Goal: Book appointment/travel/reservation

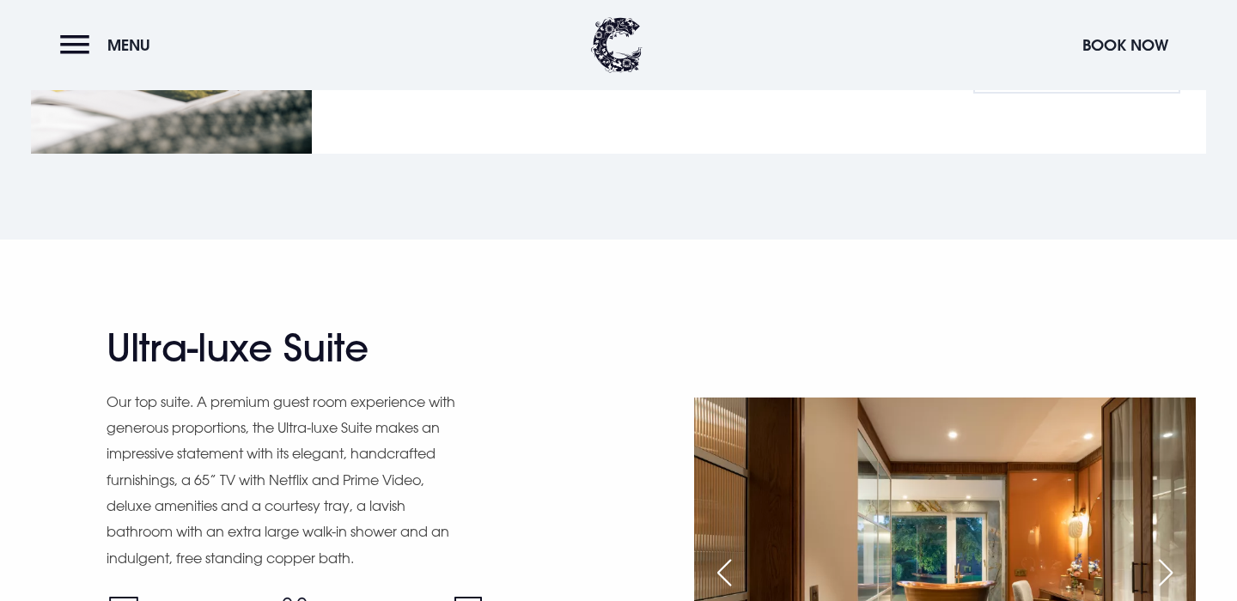
scroll to position [1956, 0]
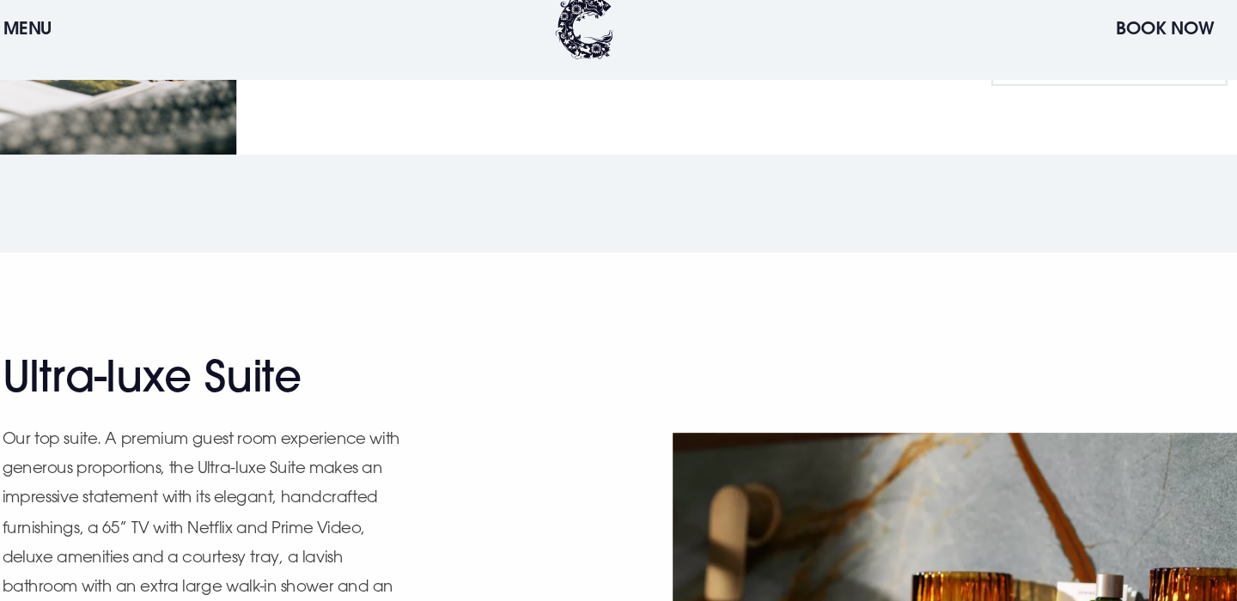
click at [1163, 557] on div "Next slide" at bounding box center [1165, 576] width 43 height 38
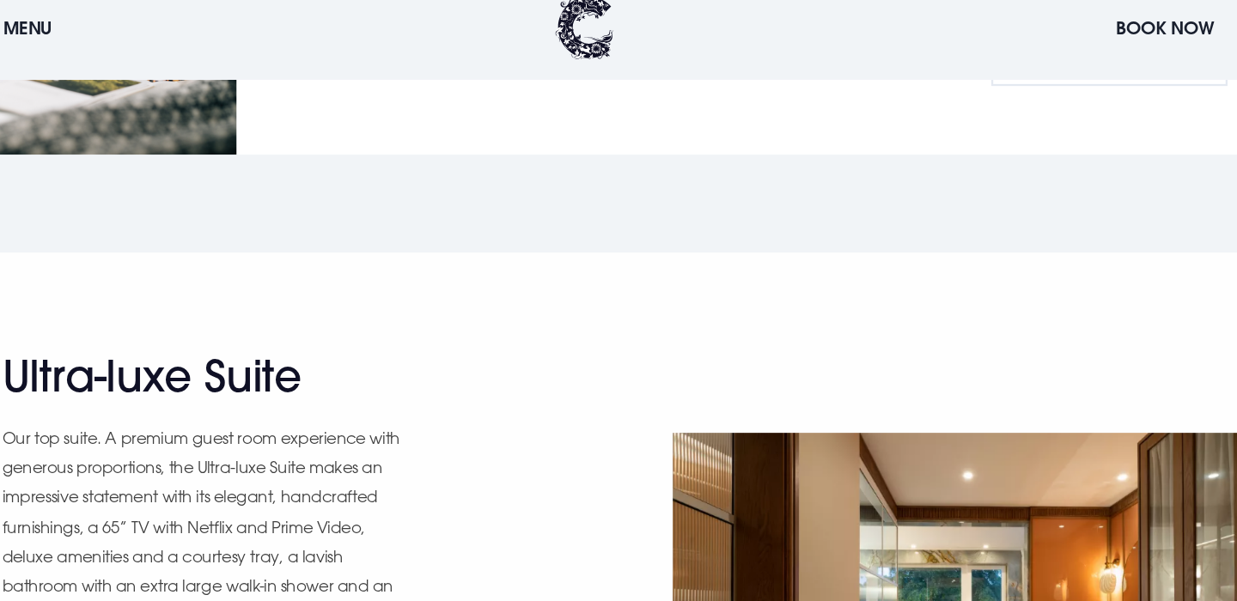
click at [1163, 557] on div "Next slide" at bounding box center [1165, 576] width 43 height 38
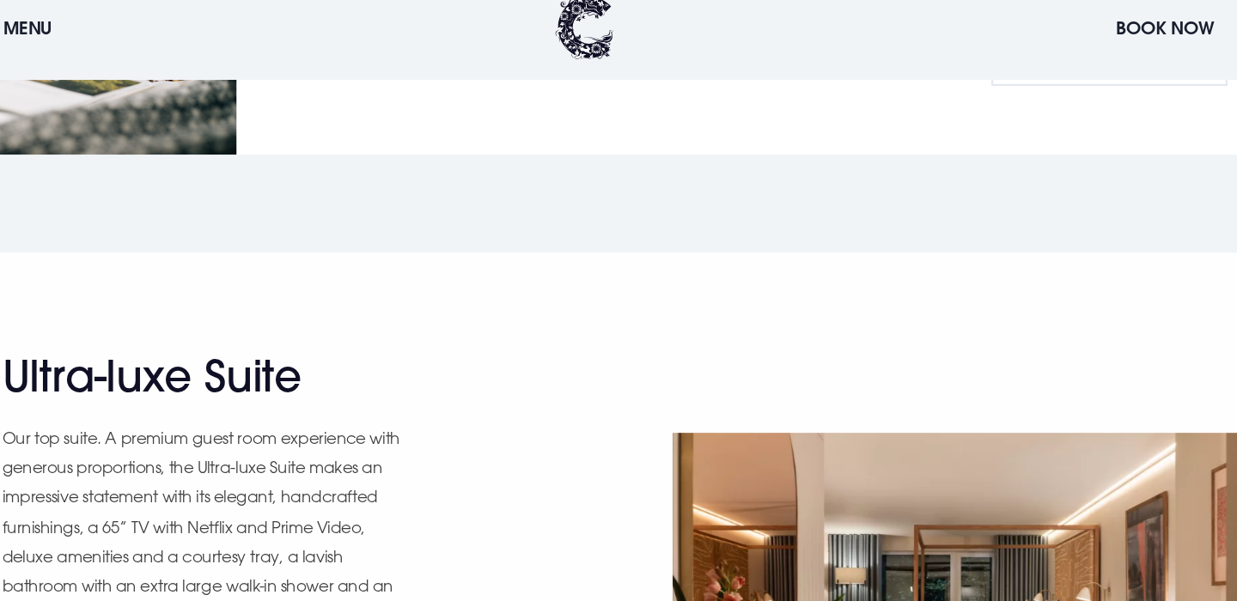
click at [1163, 557] on div "Next slide" at bounding box center [1165, 576] width 43 height 38
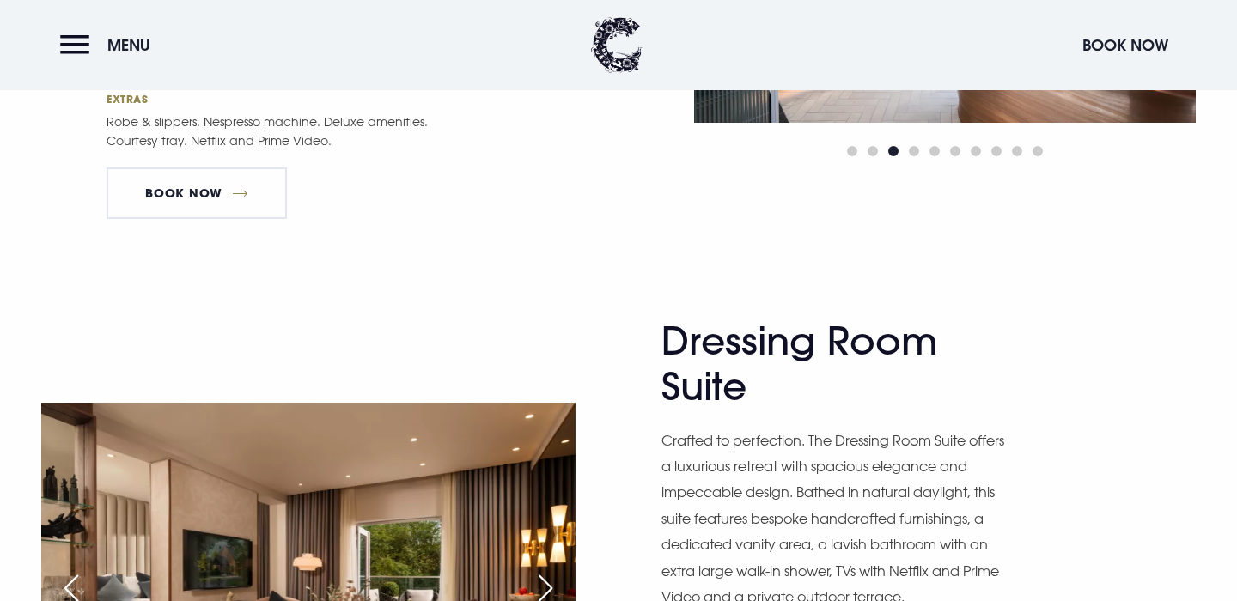
scroll to position [2573, 0]
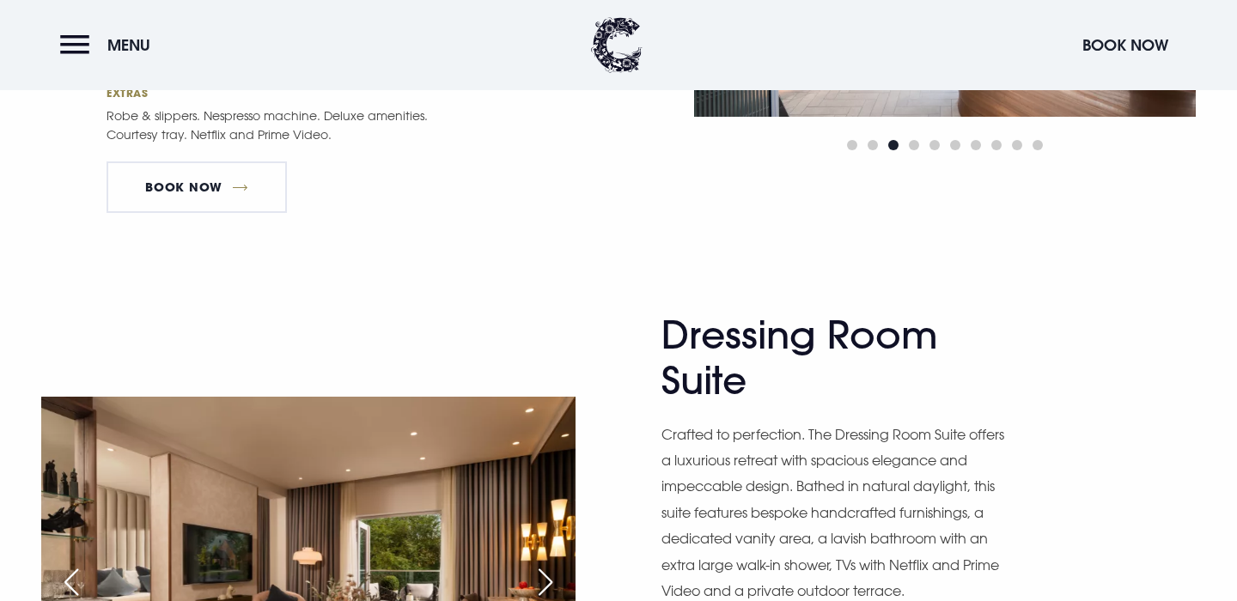
click at [545, 564] on div "Next slide" at bounding box center [545, 583] width 43 height 38
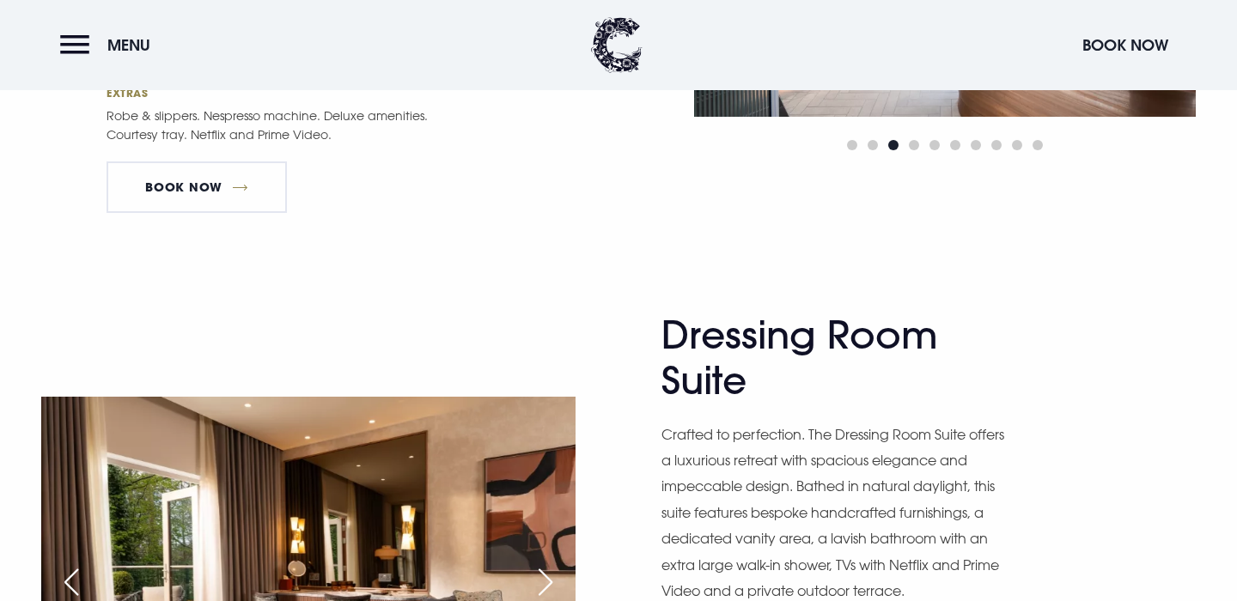
click at [545, 564] on div "Next slide" at bounding box center [545, 583] width 43 height 38
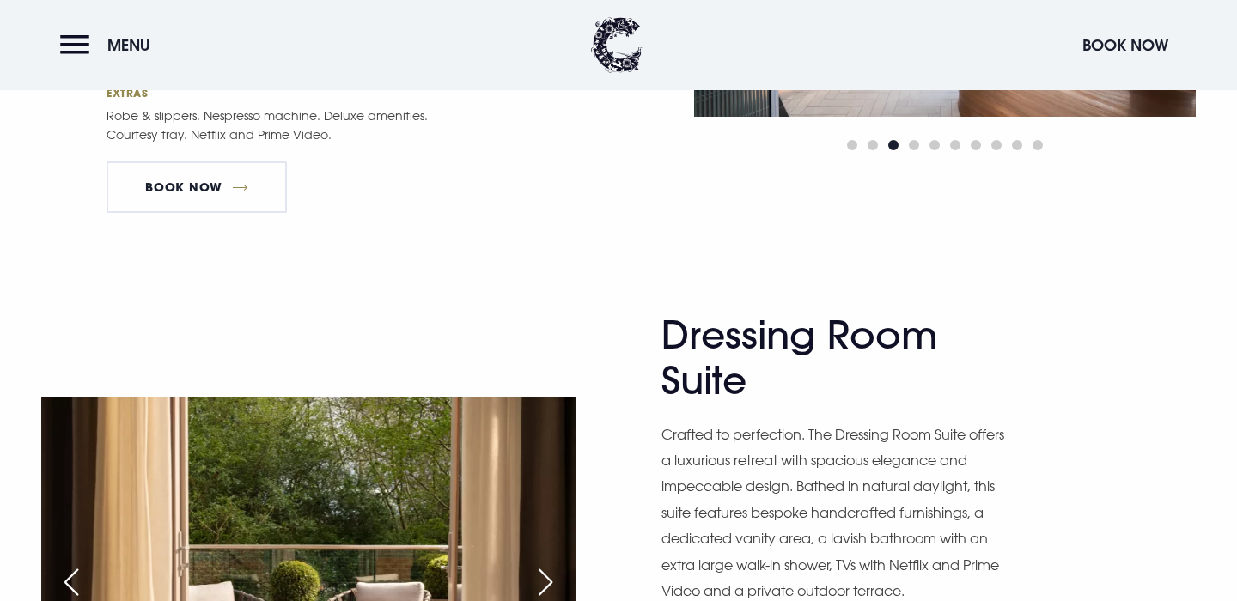
click at [545, 564] on div "Next slide" at bounding box center [545, 583] width 43 height 38
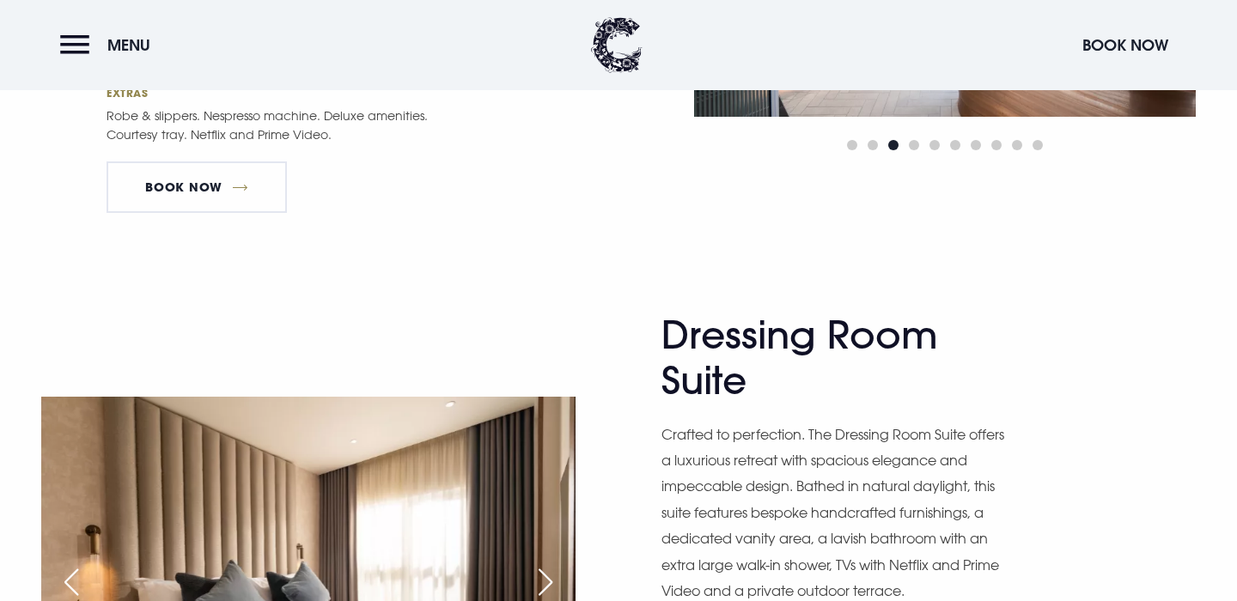
click at [545, 564] on div "Next slide" at bounding box center [545, 583] width 43 height 38
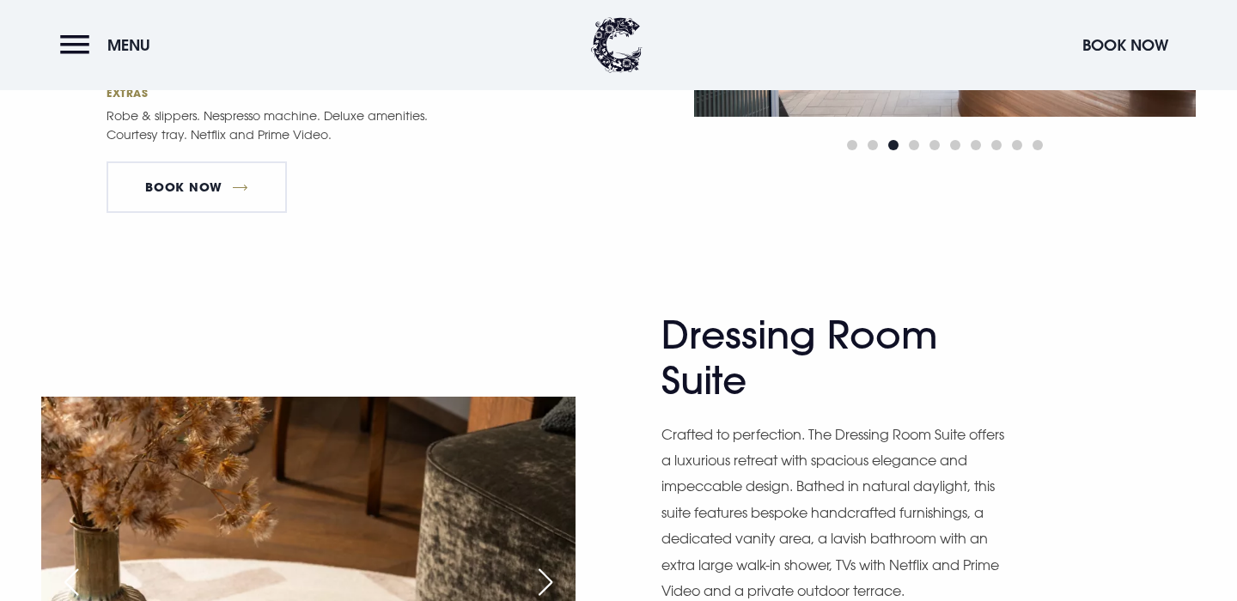
click at [545, 564] on div "Next slide" at bounding box center [545, 583] width 43 height 38
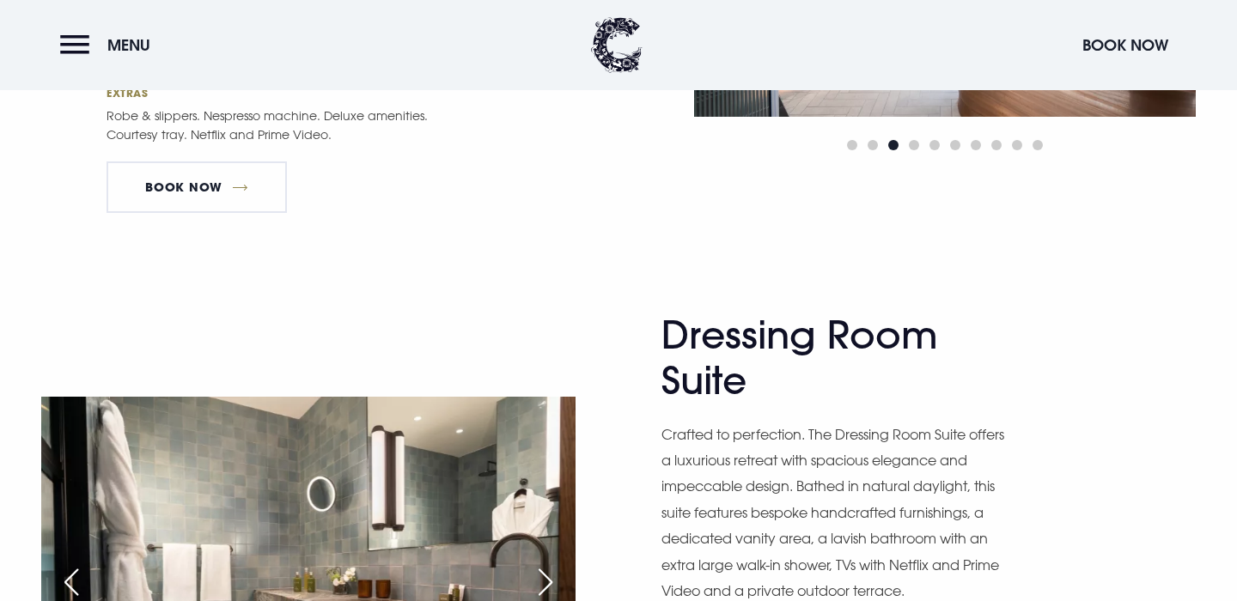
click at [545, 564] on div "Next slide" at bounding box center [545, 583] width 43 height 38
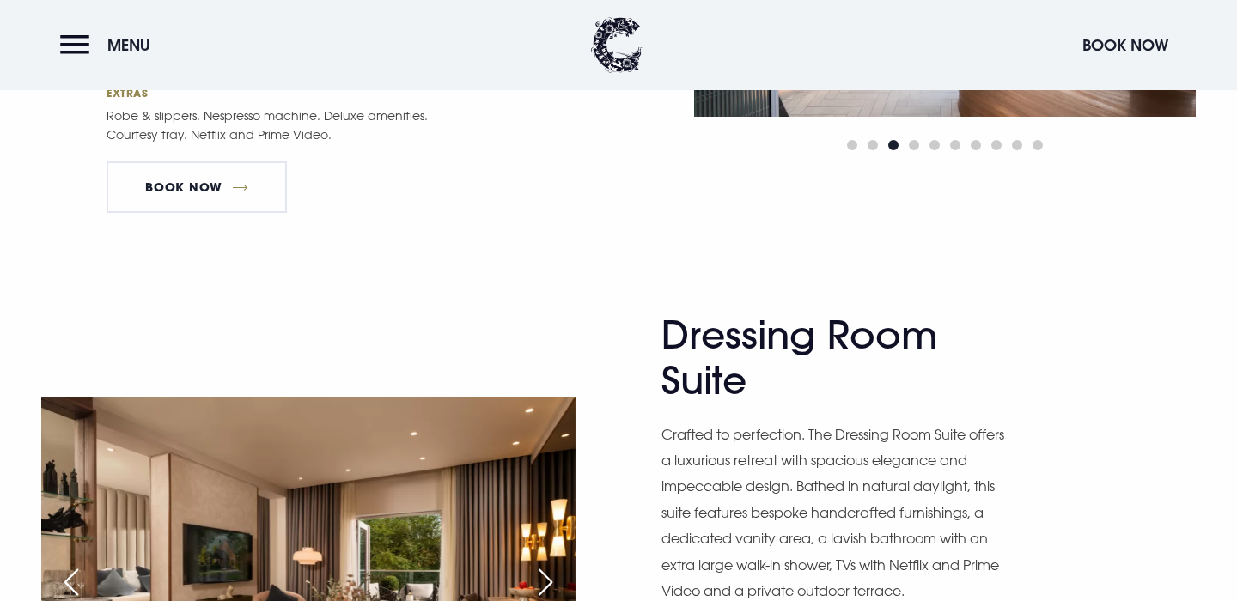
click at [545, 564] on div "Next slide" at bounding box center [545, 583] width 43 height 38
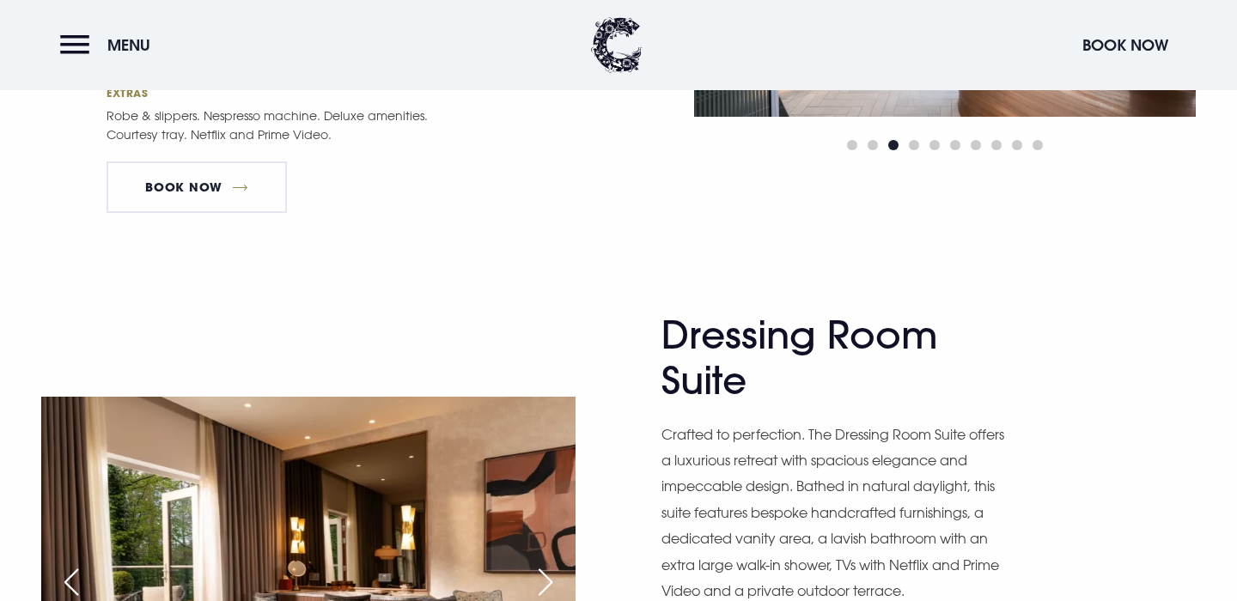
click at [545, 564] on div "Next slide" at bounding box center [545, 583] width 43 height 38
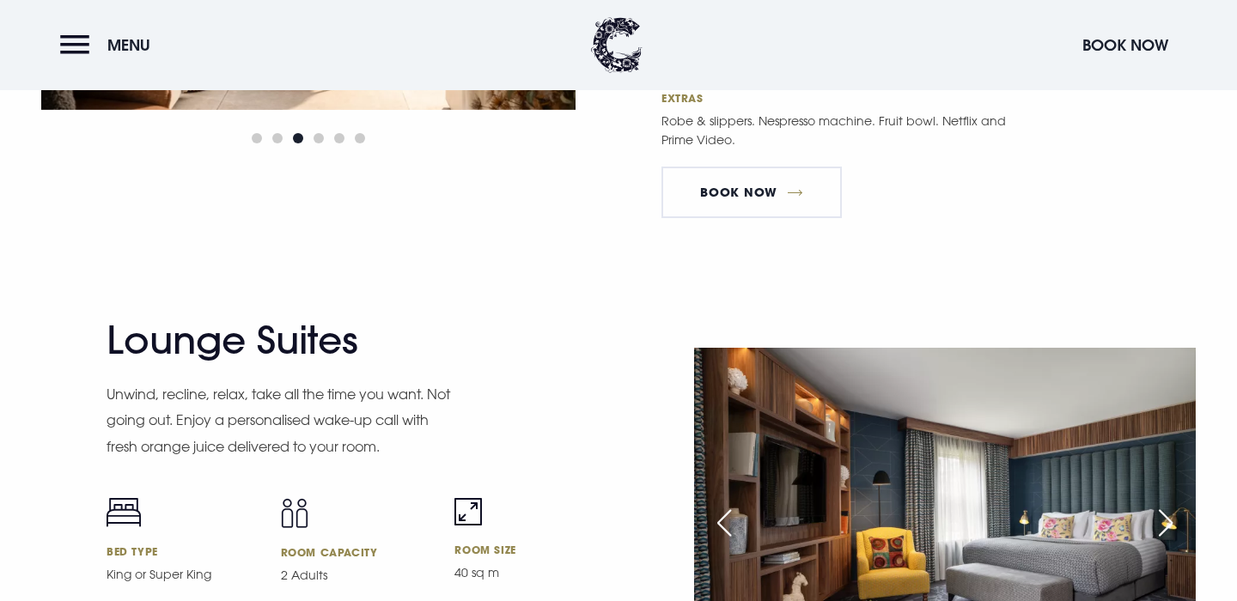
scroll to position [3217, 0]
click at [1156, 503] on div "Next slide" at bounding box center [1165, 522] width 43 height 38
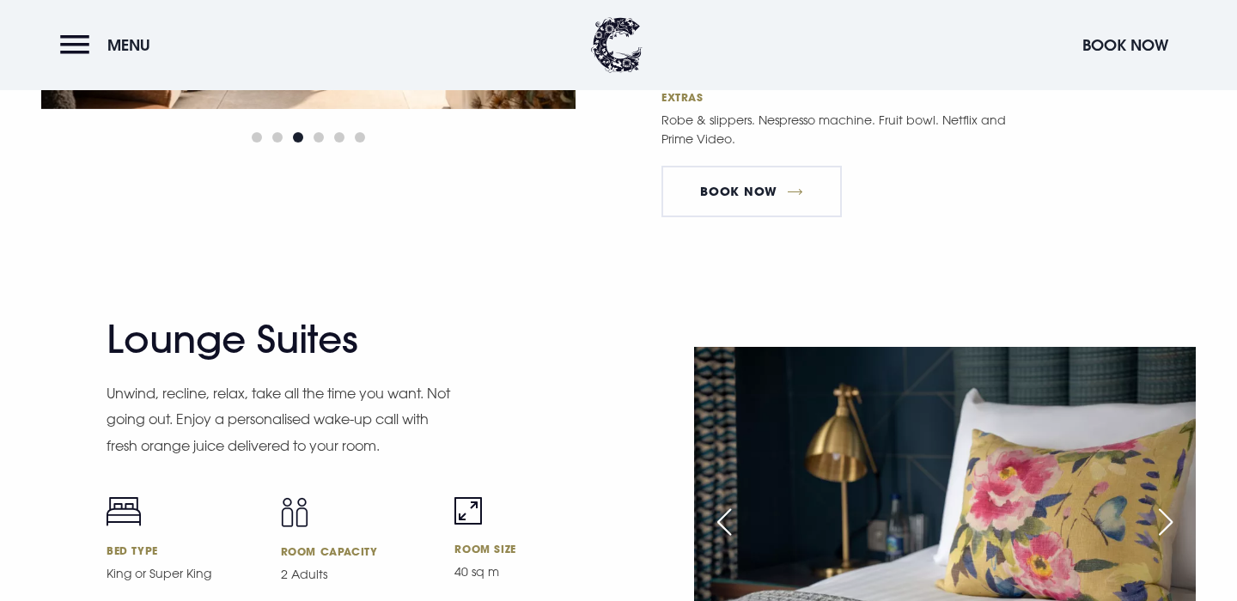
click at [1156, 503] on div "Next slide" at bounding box center [1165, 522] width 43 height 38
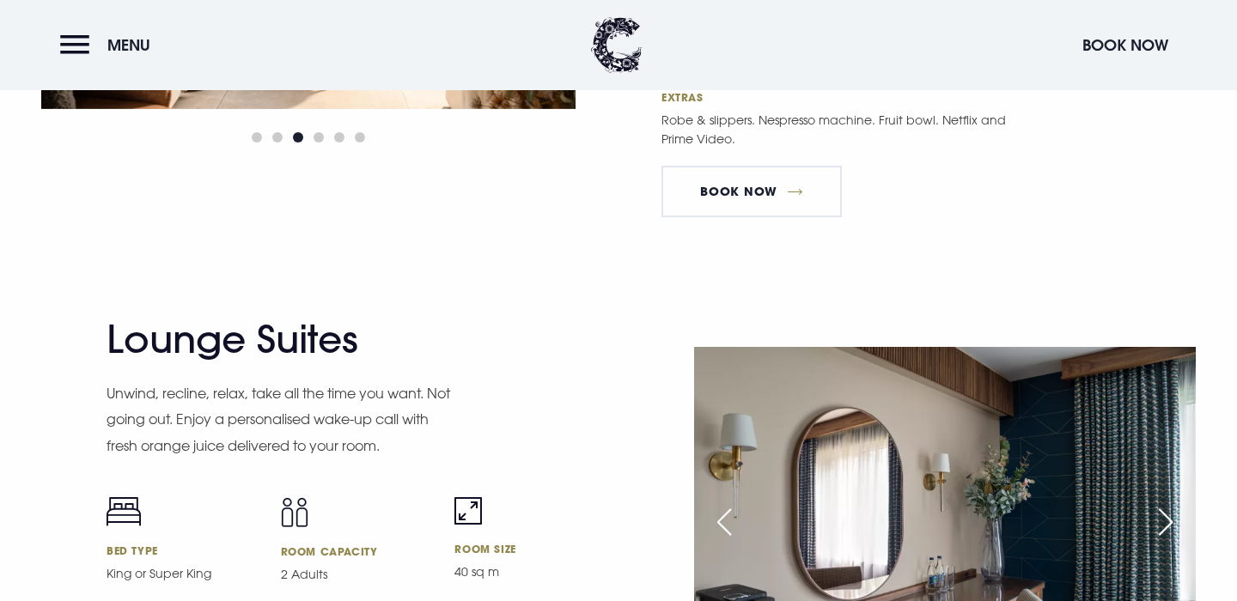
click at [1156, 503] on div "Next slide" at bounding box center [1165, 522] width 43 height 38
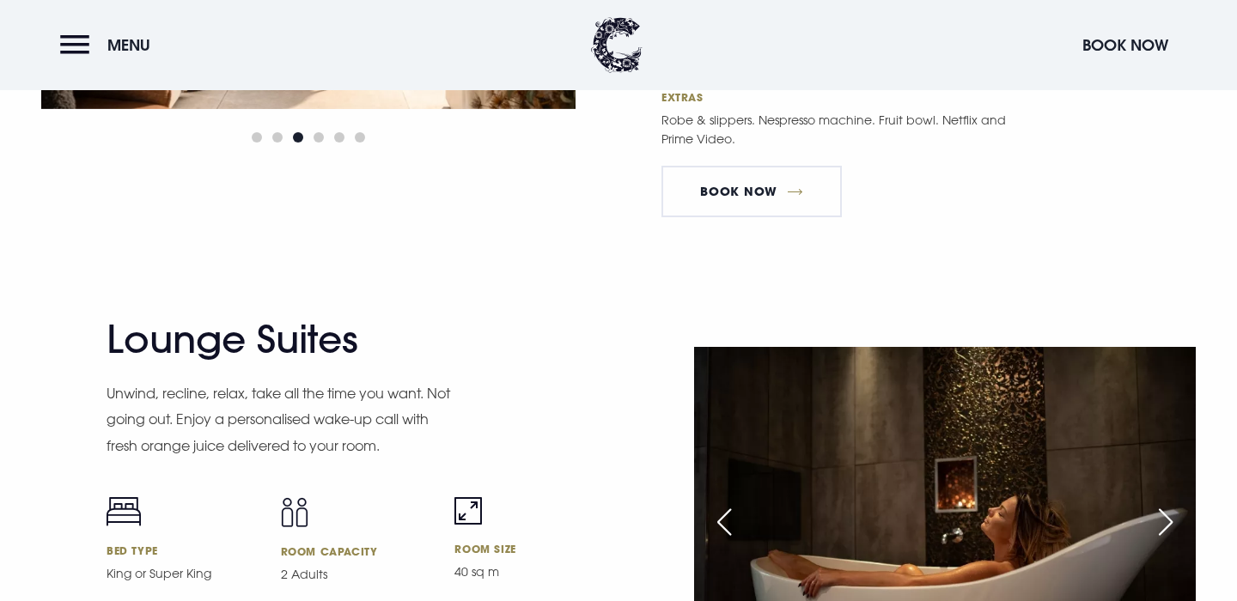
click at [1156, 503] on div "Next slide" at bounding box center [1165, 522] width 43 height 38
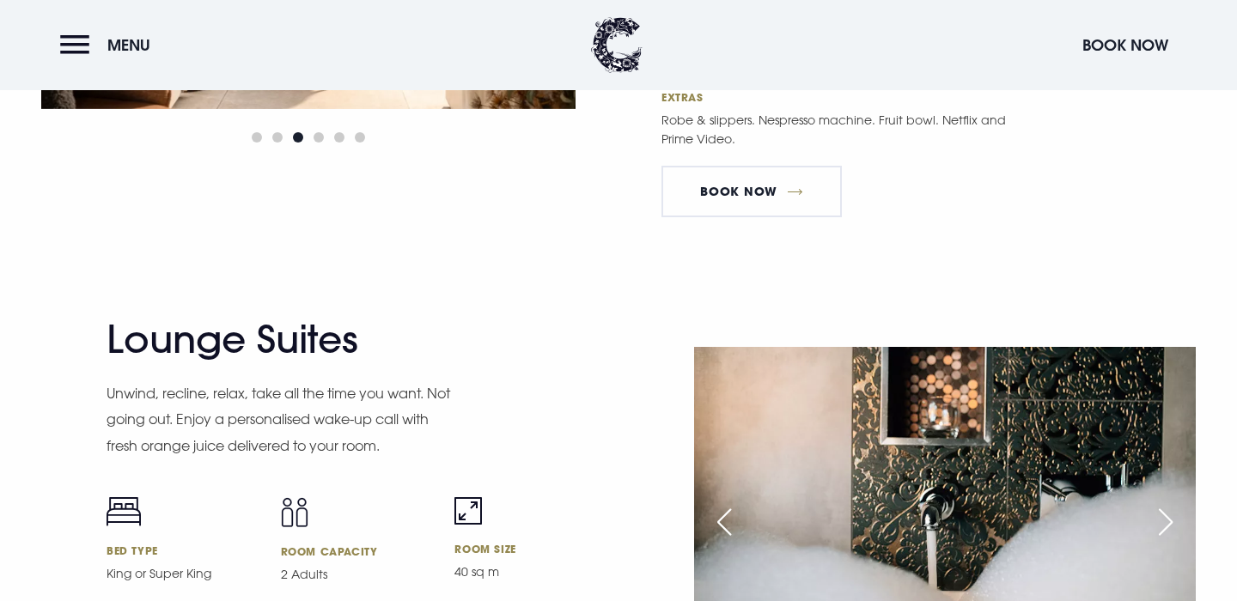
click at [1156, 503] on div "Next slide" at bounding box center [1165, 522] width 43 height 38
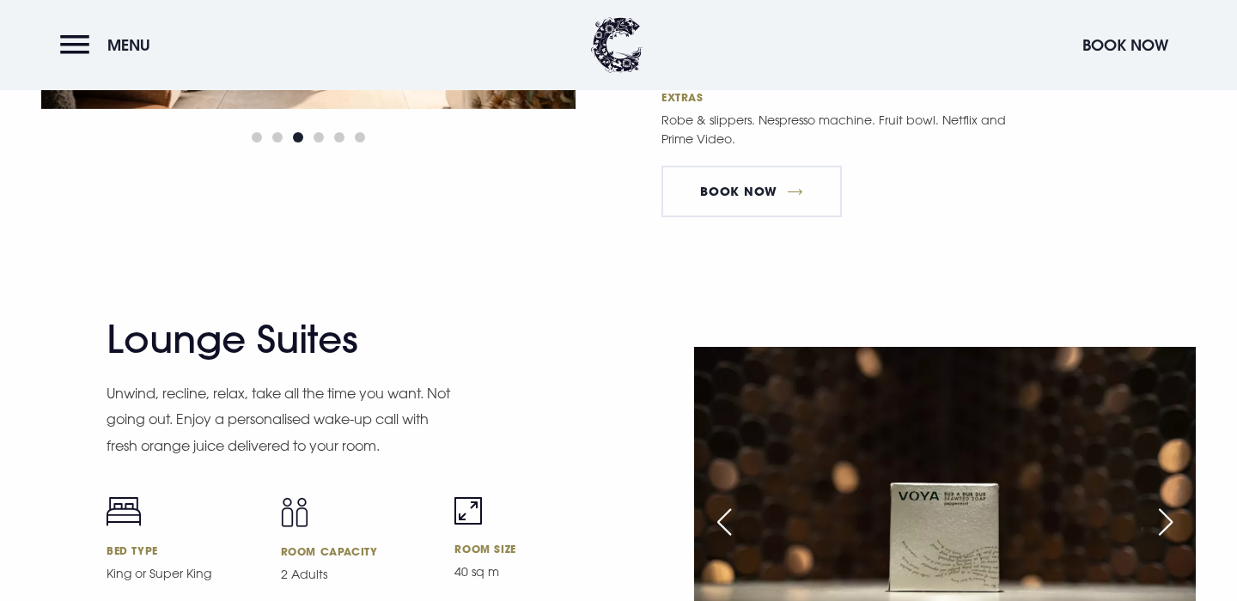
click at [1156, 503] on div "Next slide" at bounding box center [1165, 522] width 43 height 38
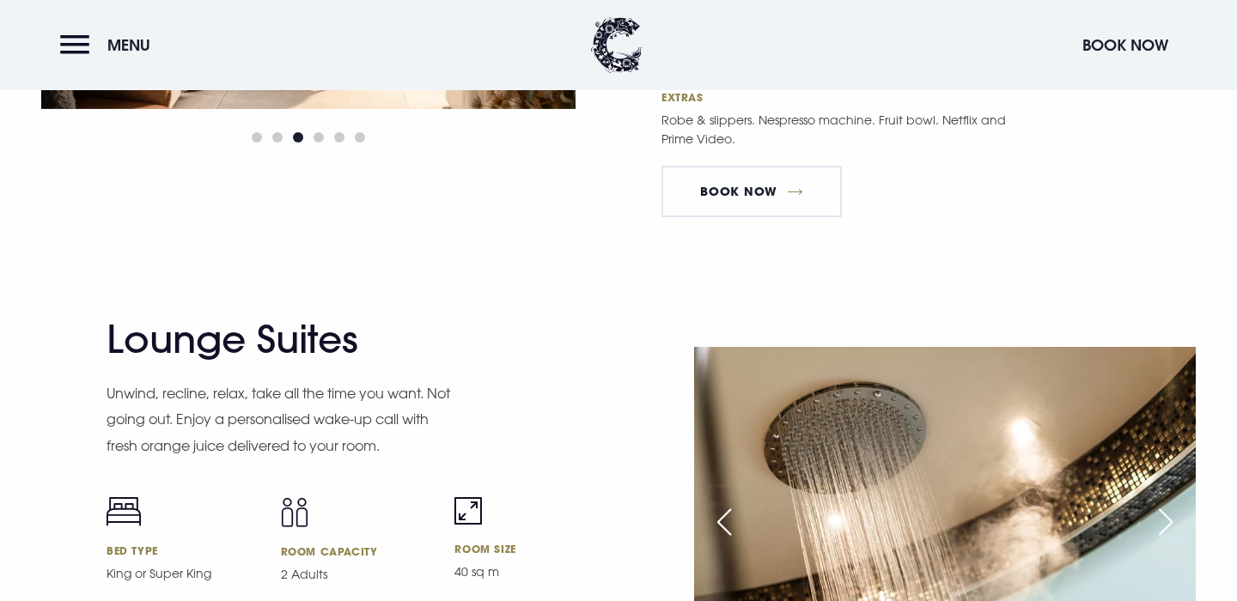
click at [1156, 503] on div "Next slide" at bounding box center [1165, 522] width 43 height 38
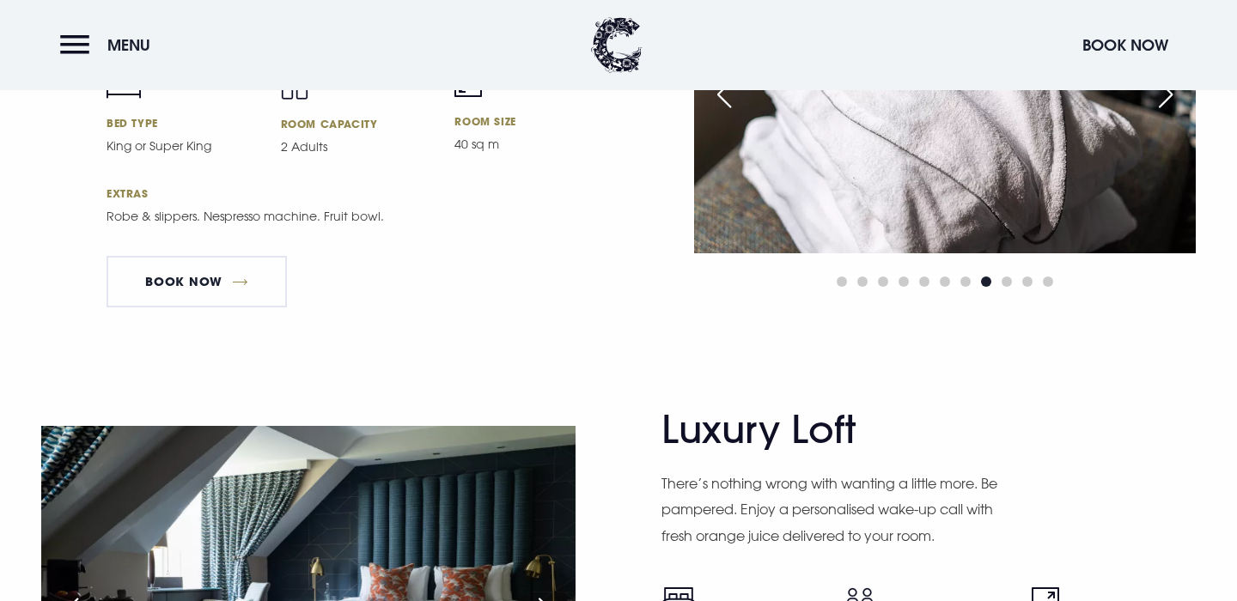
scroll to position [3649, 0]
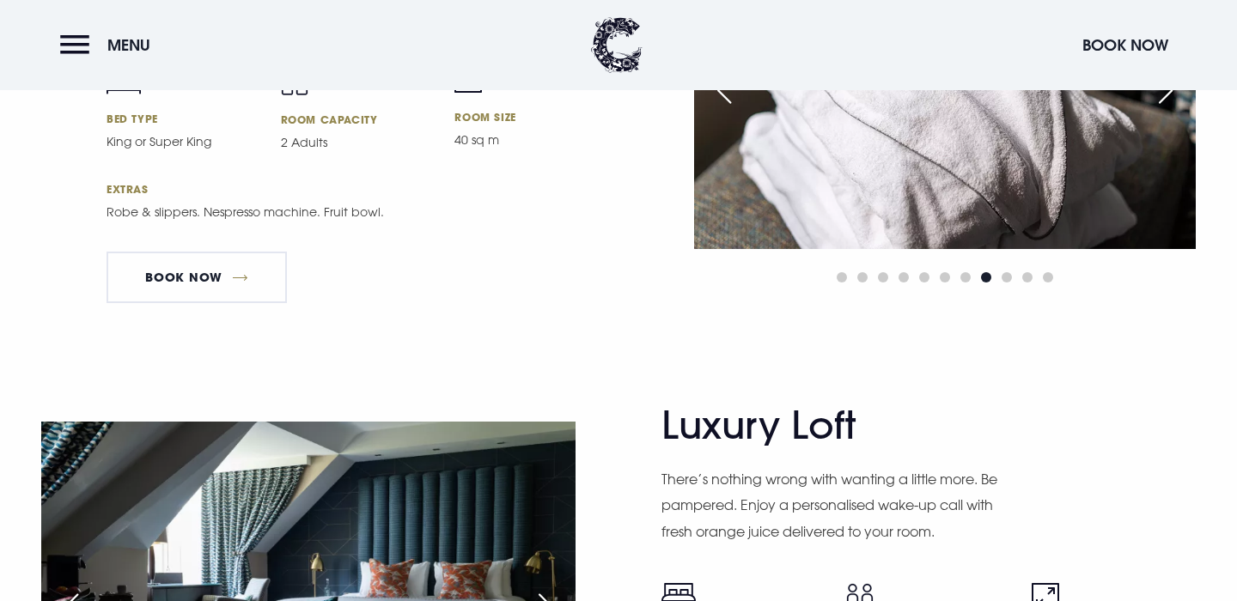
click at [554, 589] on div "Next slide" at bounding box center [545, 608] width 43 height 38
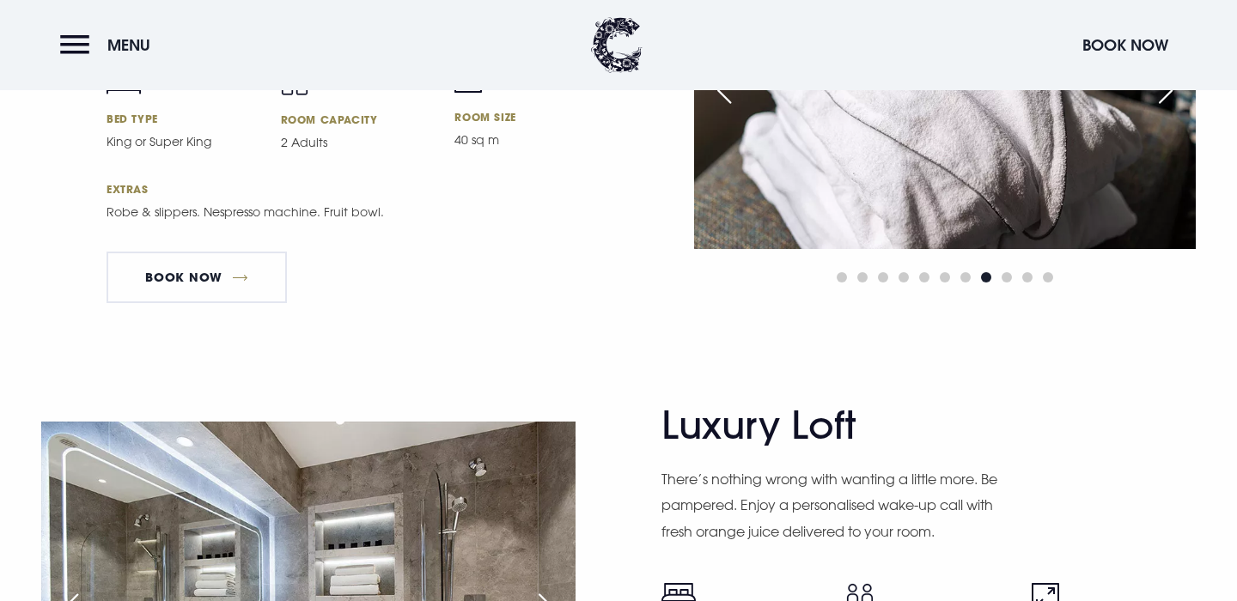
click at [554, 589] on div "Next slide" at bounding box center [545, 608] width 43 height 38
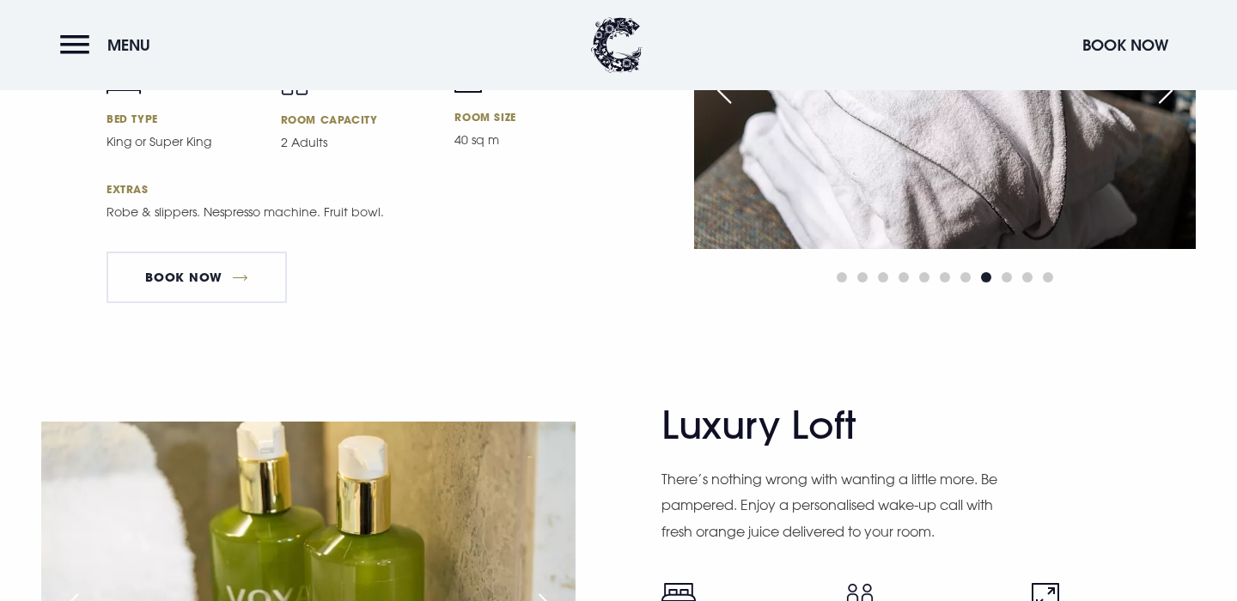
click at [554, 589] on div "Next slide" at bounding box center [545, 608] width 43 height 38
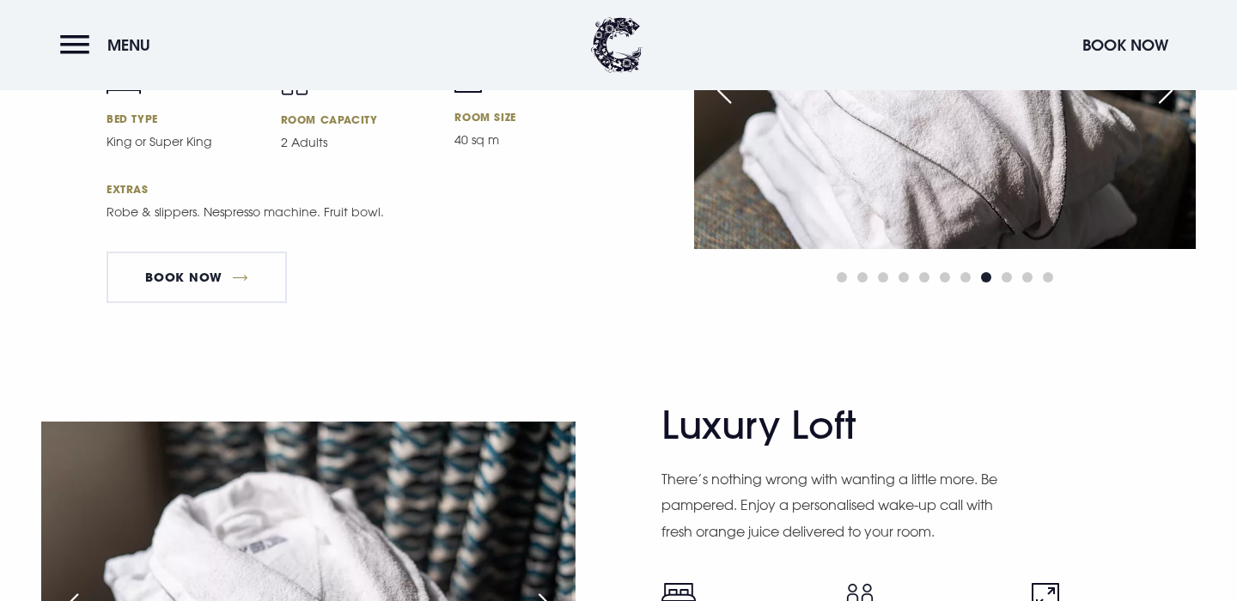
click at [554, 589] on div "Next slide" at bounding box center [545, 608] width 43 height 38
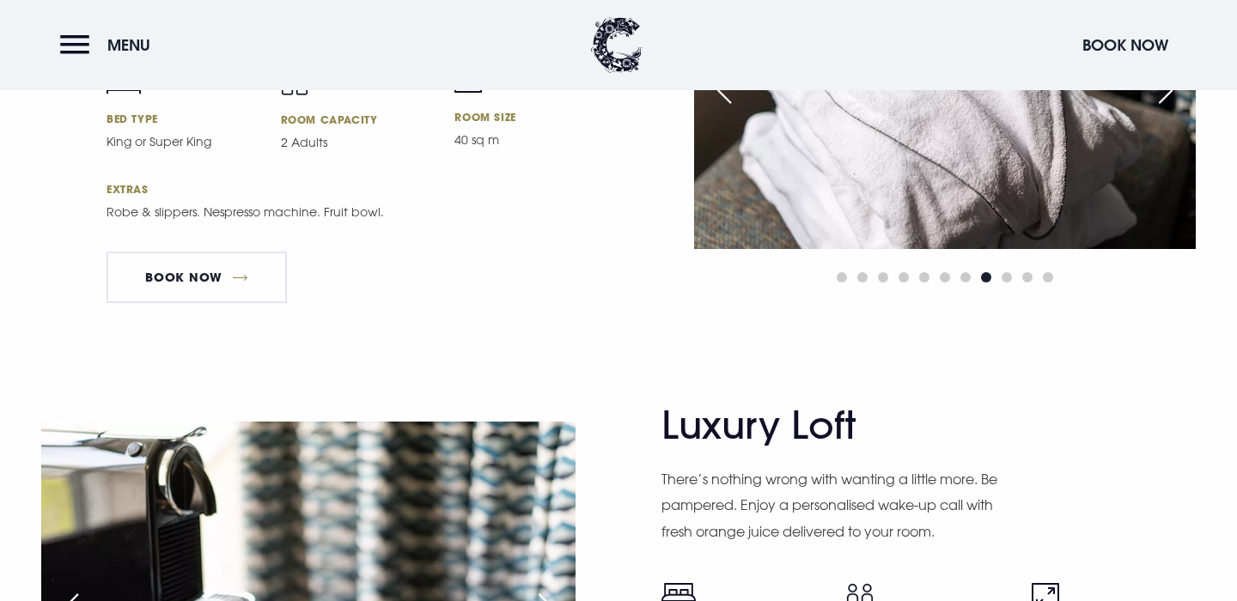
click at [554, 589] on div "Next slide" at bounding box center [545, 608] width 43 height 38
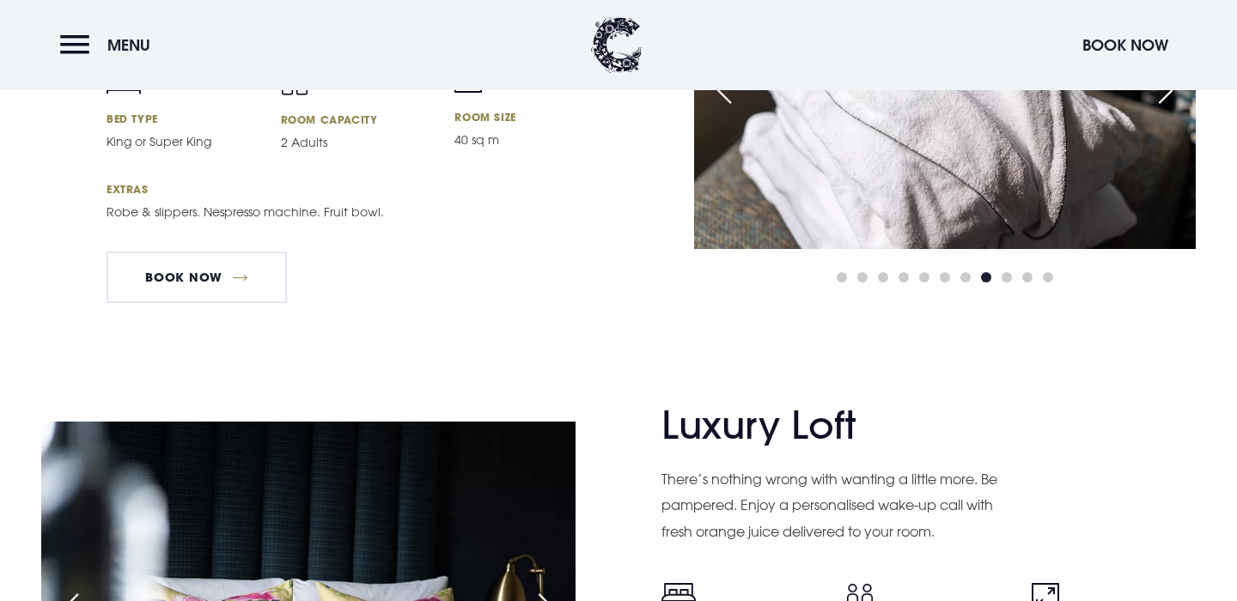
click at [554, 589] on div "Next slide" at bounding box center [545, 608] width 43 height 38
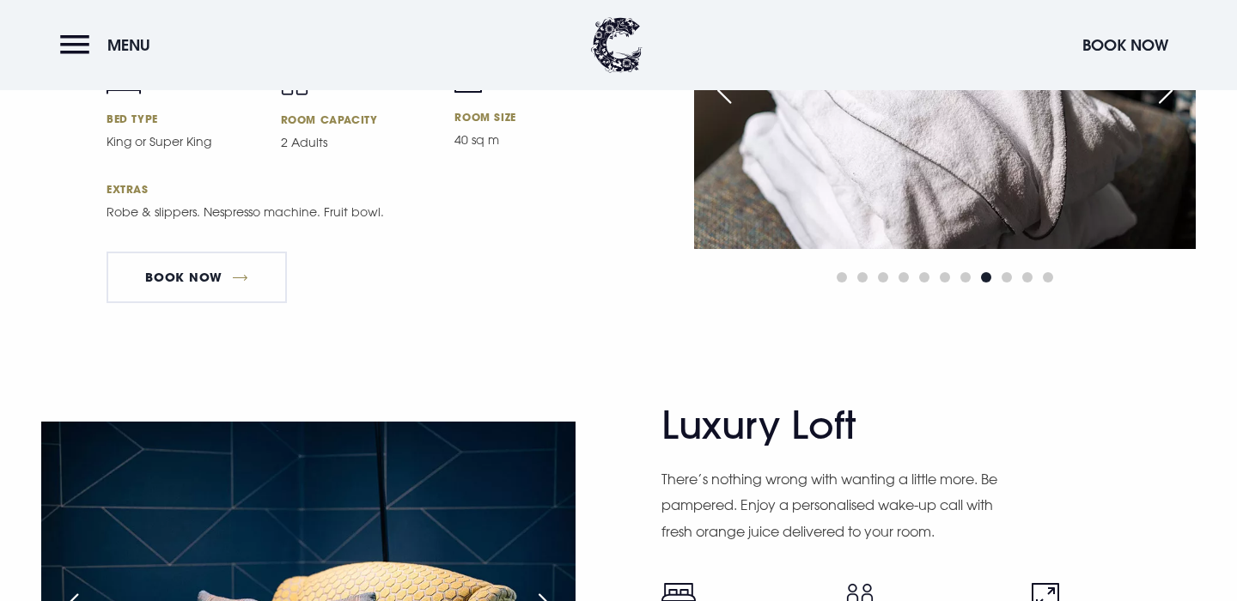
click at [554, 589] on div "Next slide" at bounding box center [545, 608] width 43 height 38
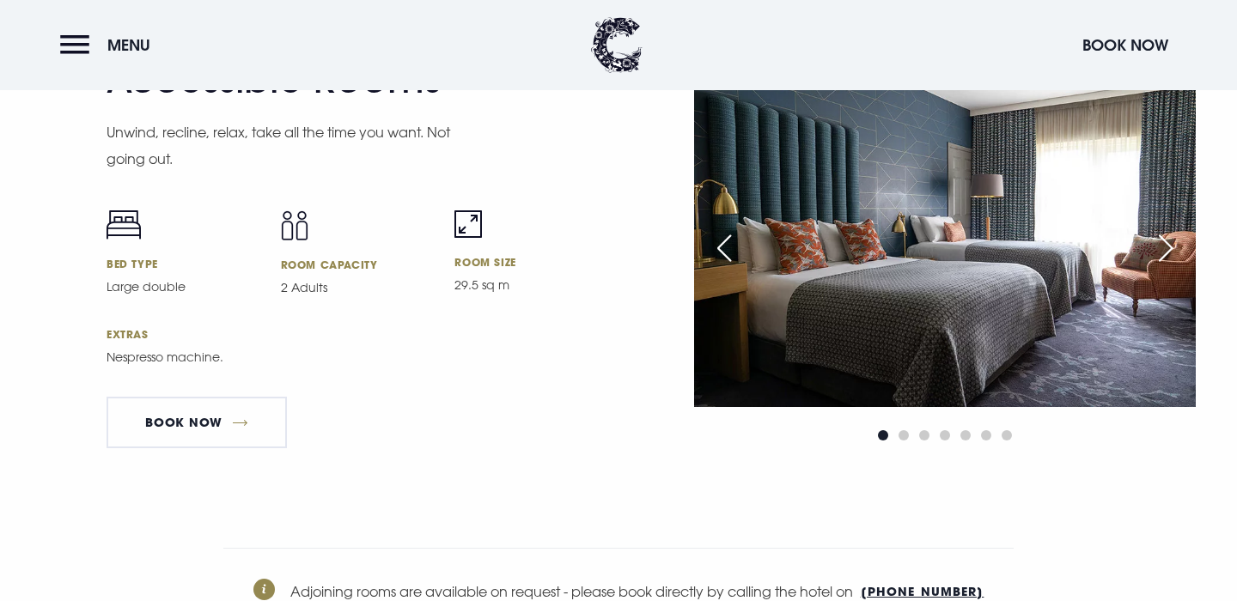
scroll to position [5475, 0]
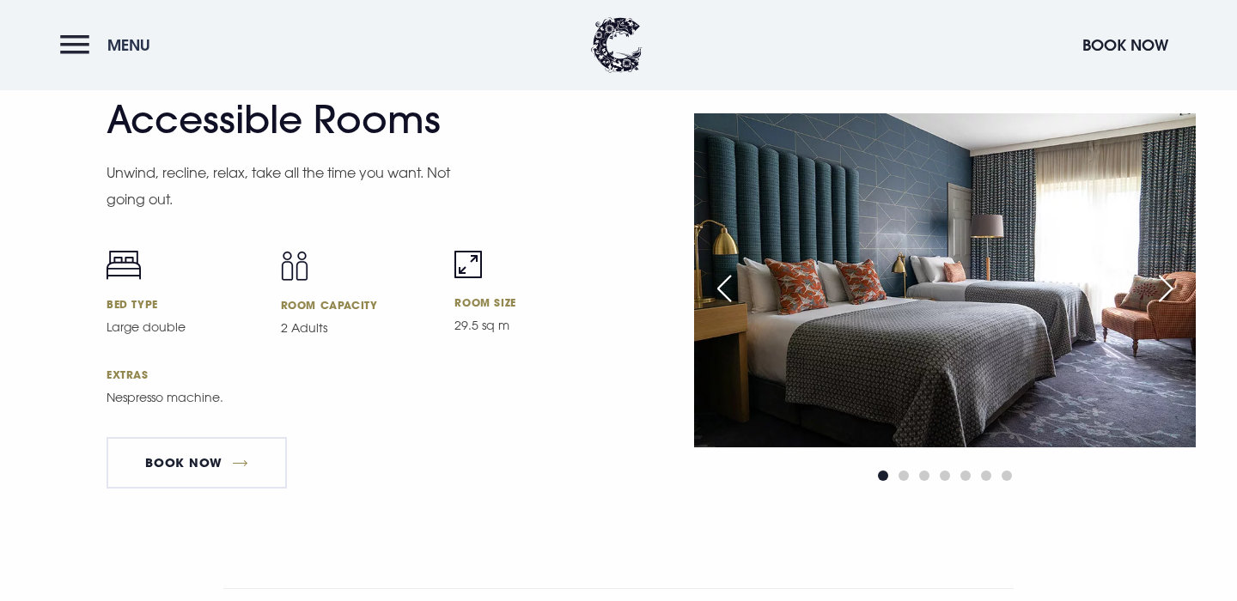
click at [125, 49] on span "Menu" at bounding box center [128, 45] width 43 height 20
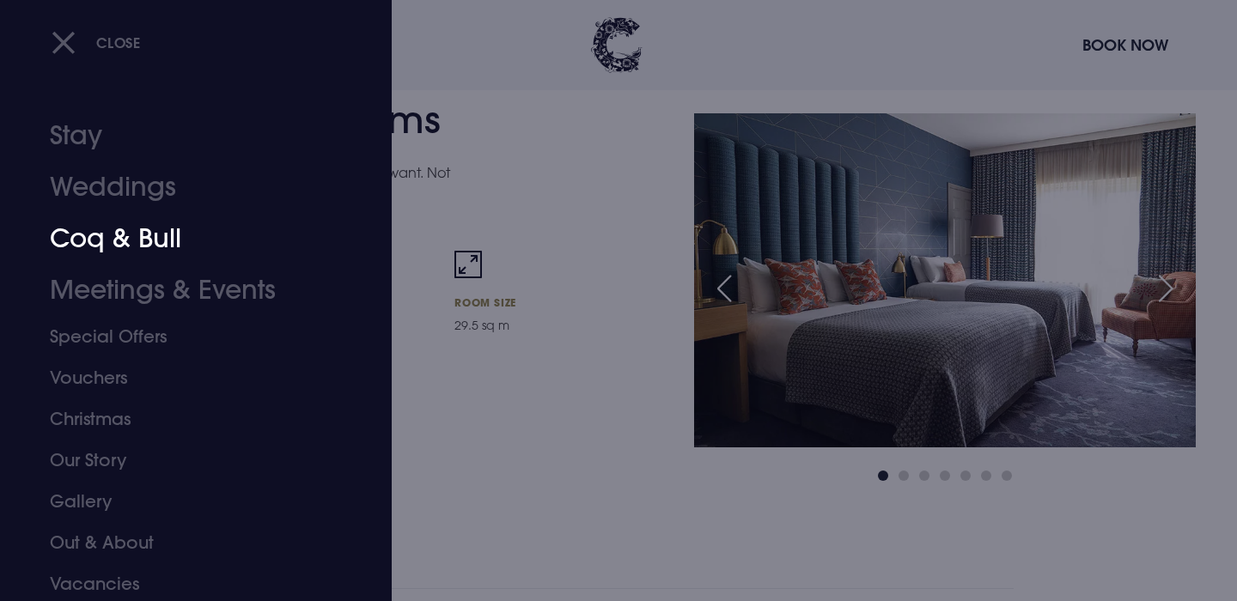
click at [150, 240] on link "Coq & Bull" at bounding box center [186, 239] width 272 height 52
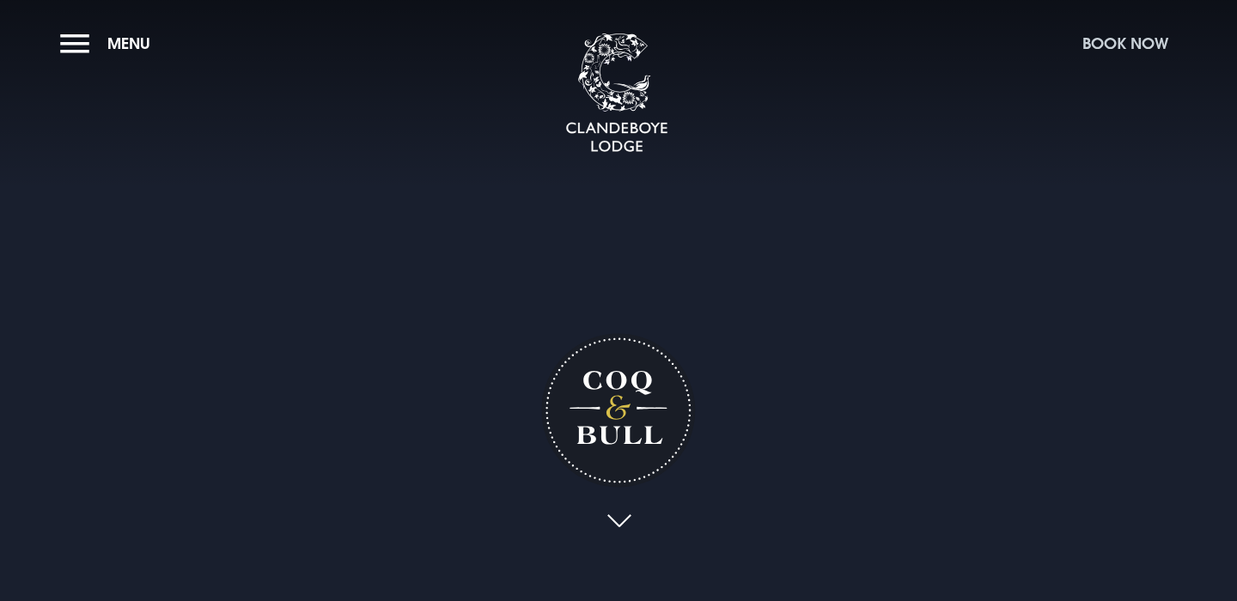
click at [1101, 45] on button "Book Now" at bounding box center [1125, 43] width 103 height 37
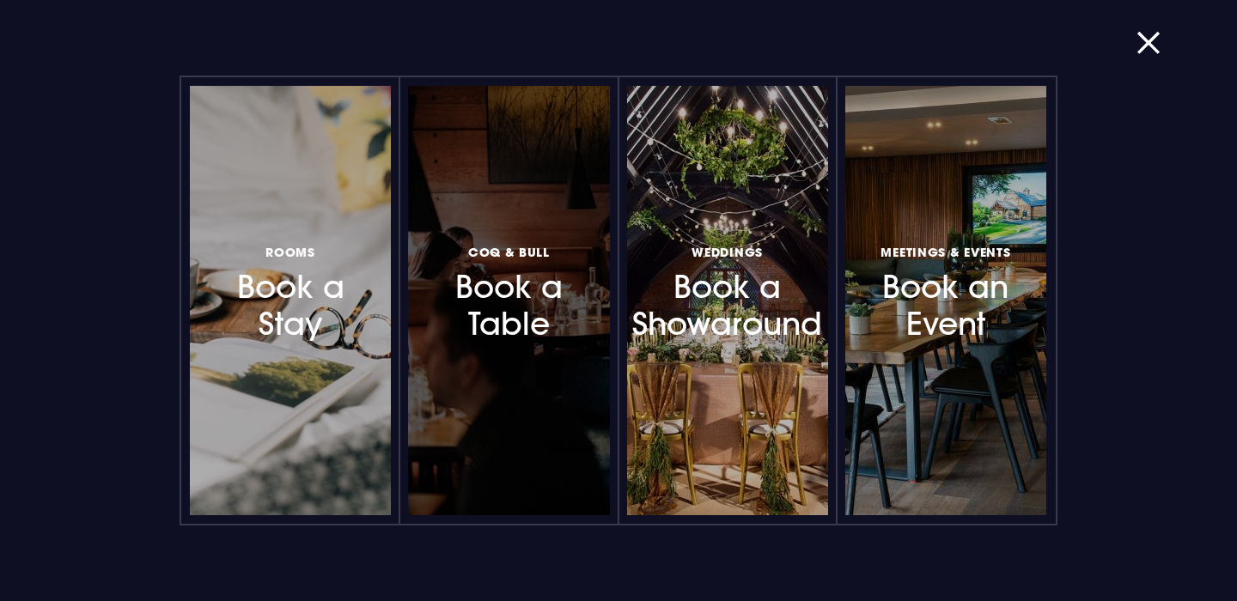
click at [519, 315] on h3 "Coq & Bull Book a Table" at bounding box center [508, 292] width 143 height 102
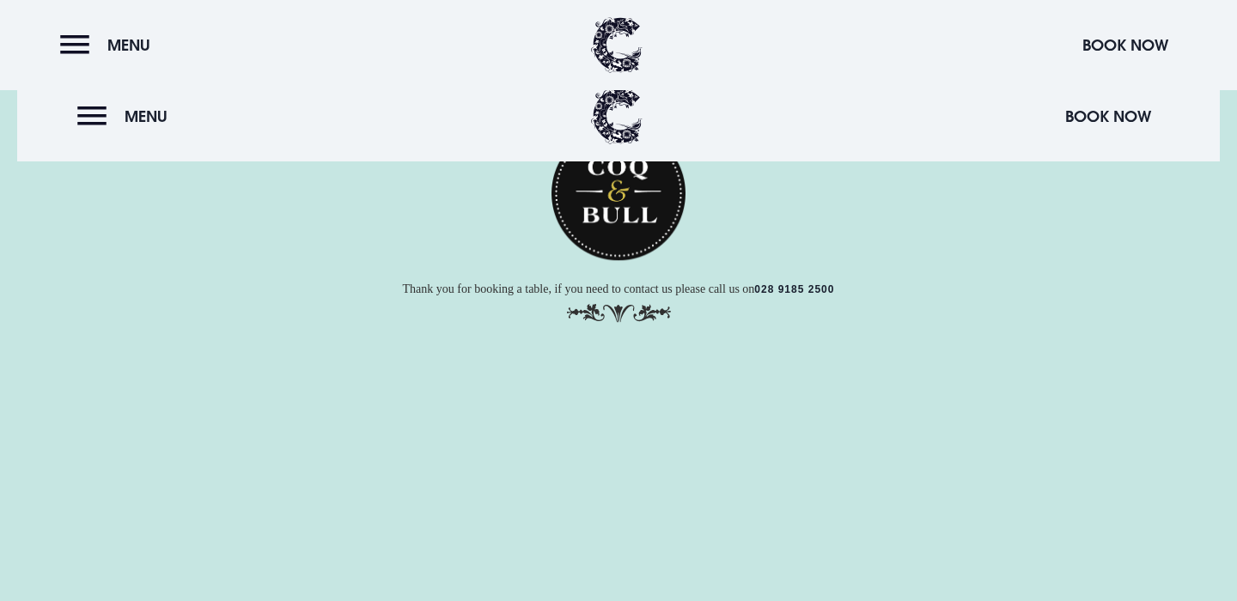
scroll to position [54, 0]
